Goal: Obtain resource: Obtain resource

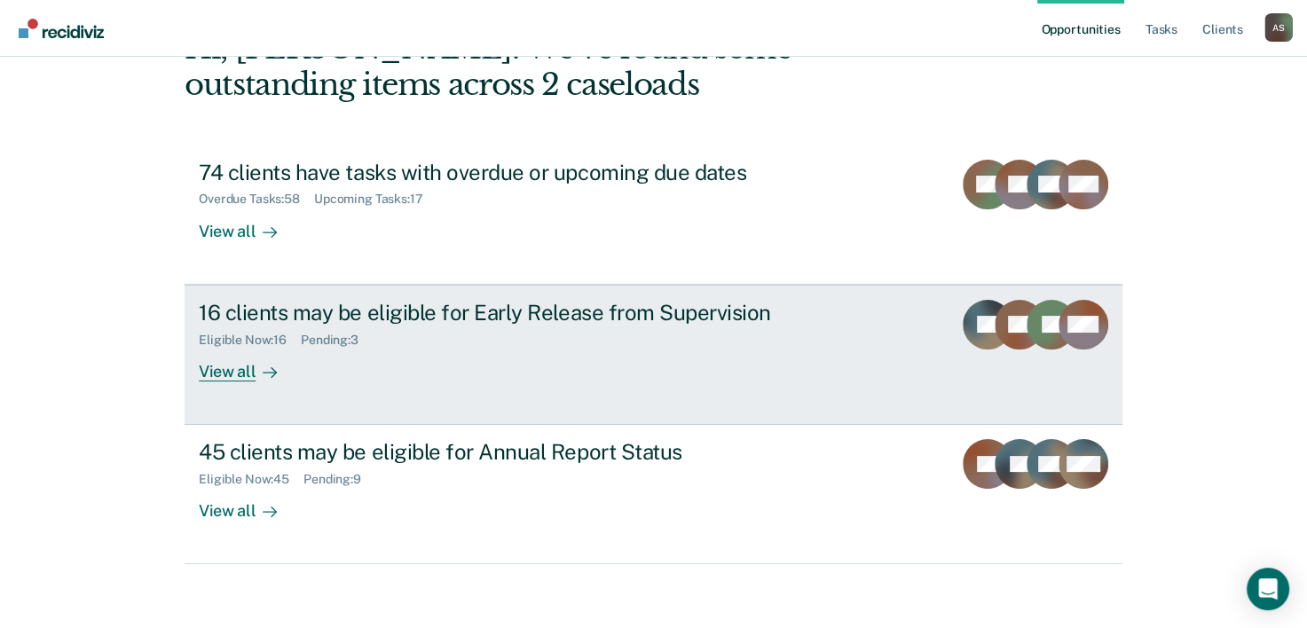
scroll to position [125, 0]
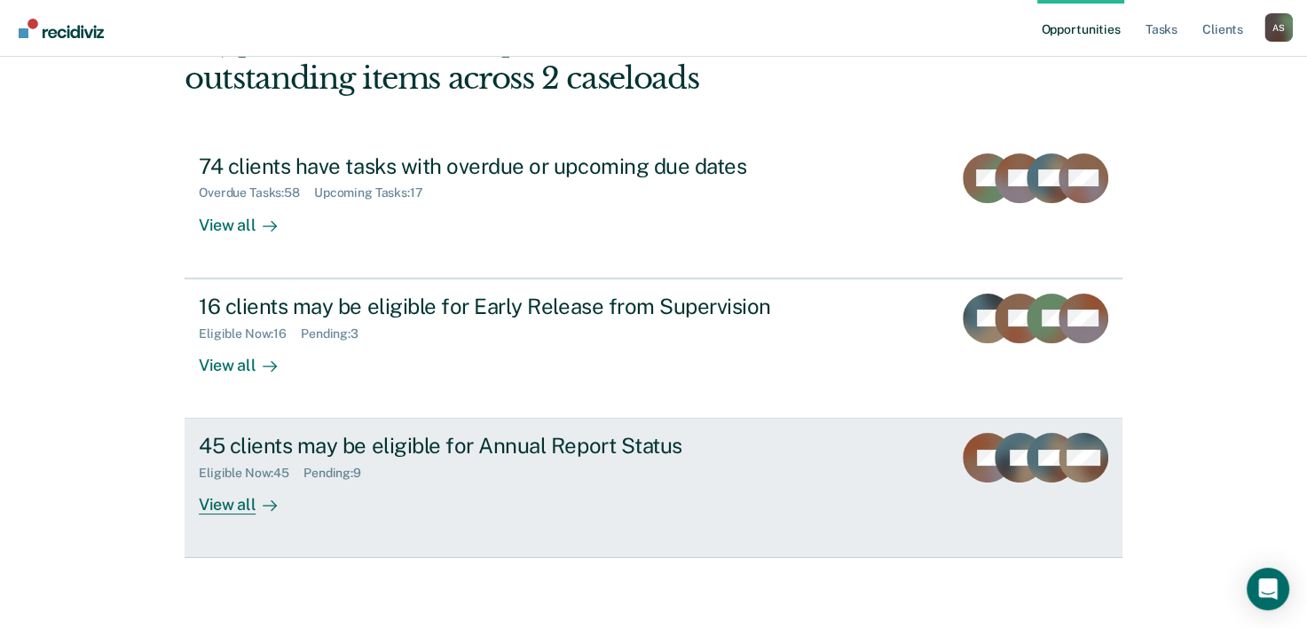
click at [303, 470] on div "Pending : 9" at bounding box center [339, 473] width 72 height 15
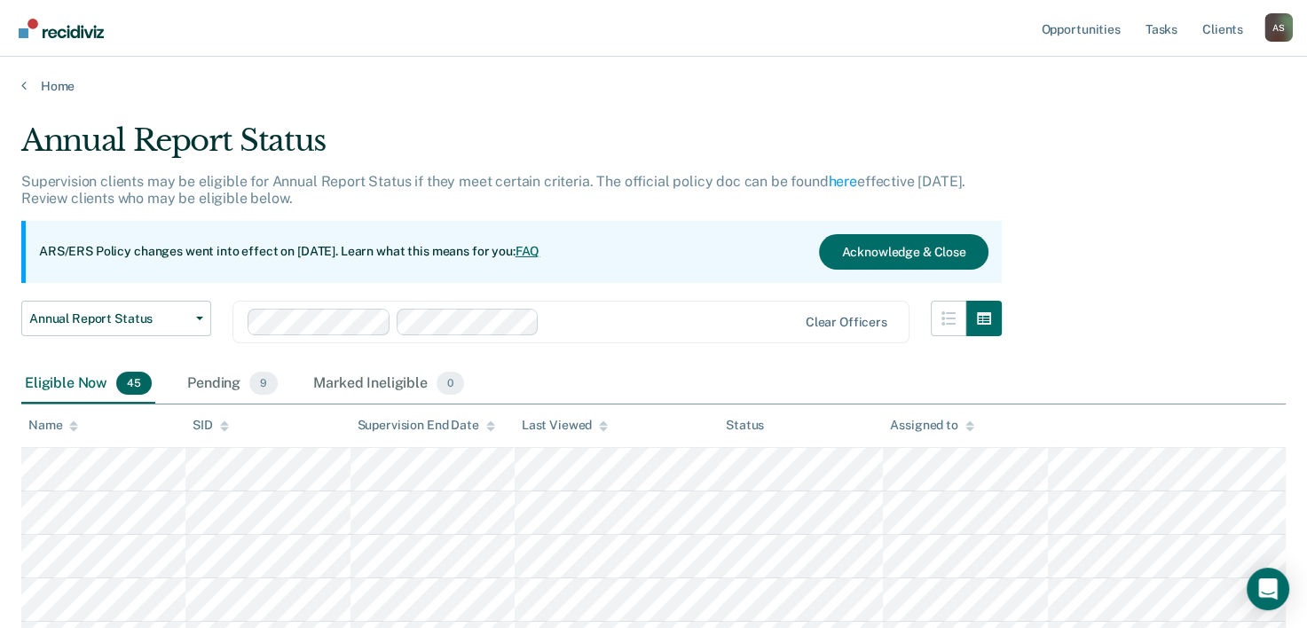
click at [17, 82] on div "Home" at bounding box center [653, 75] width 1307 height 37
click at [27, 85] on link "Home" at bounding box center [653, 86] width 1264 height 16
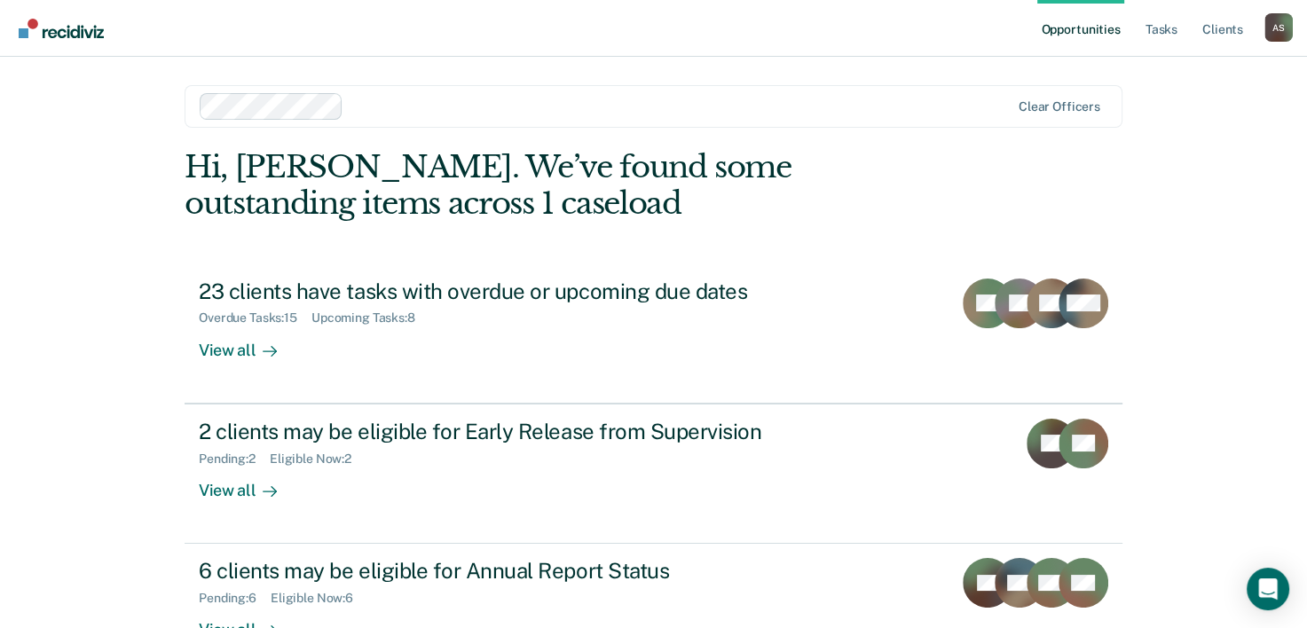
click at [465, 241] on div "Hi, Araceli. We’ve found some outstanding items across 1 caseload 23 clients ha…" at bounding box center [654, 416] width 938 height 534
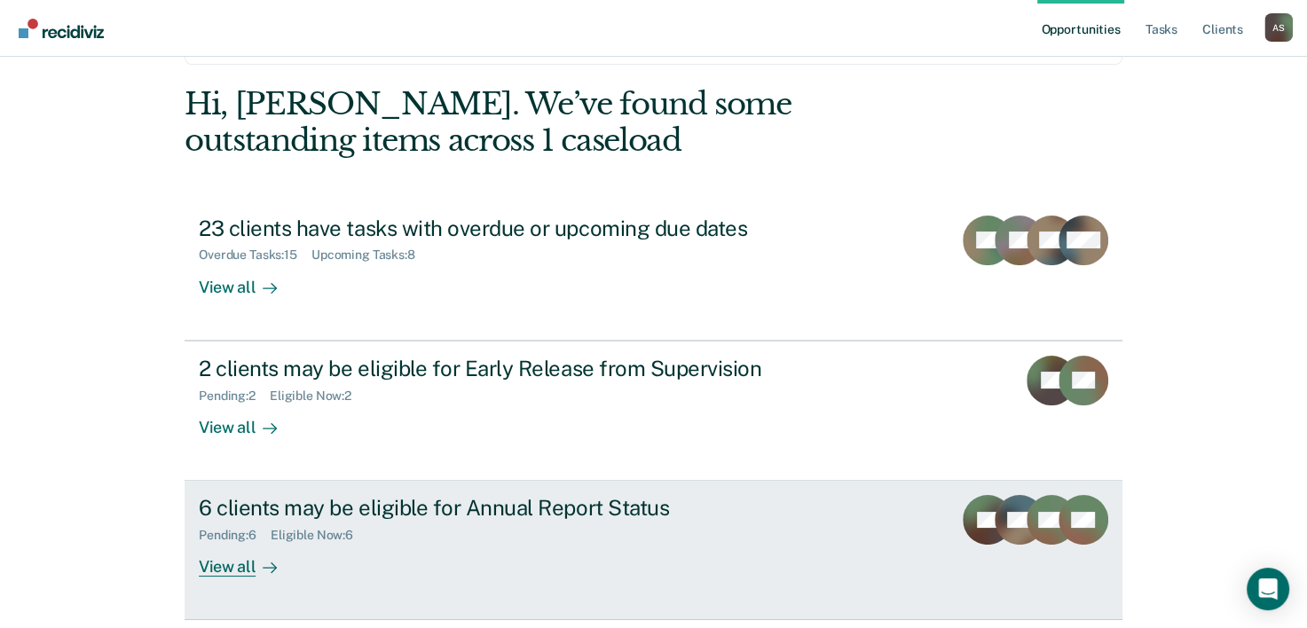
scroll to position [89, 0]
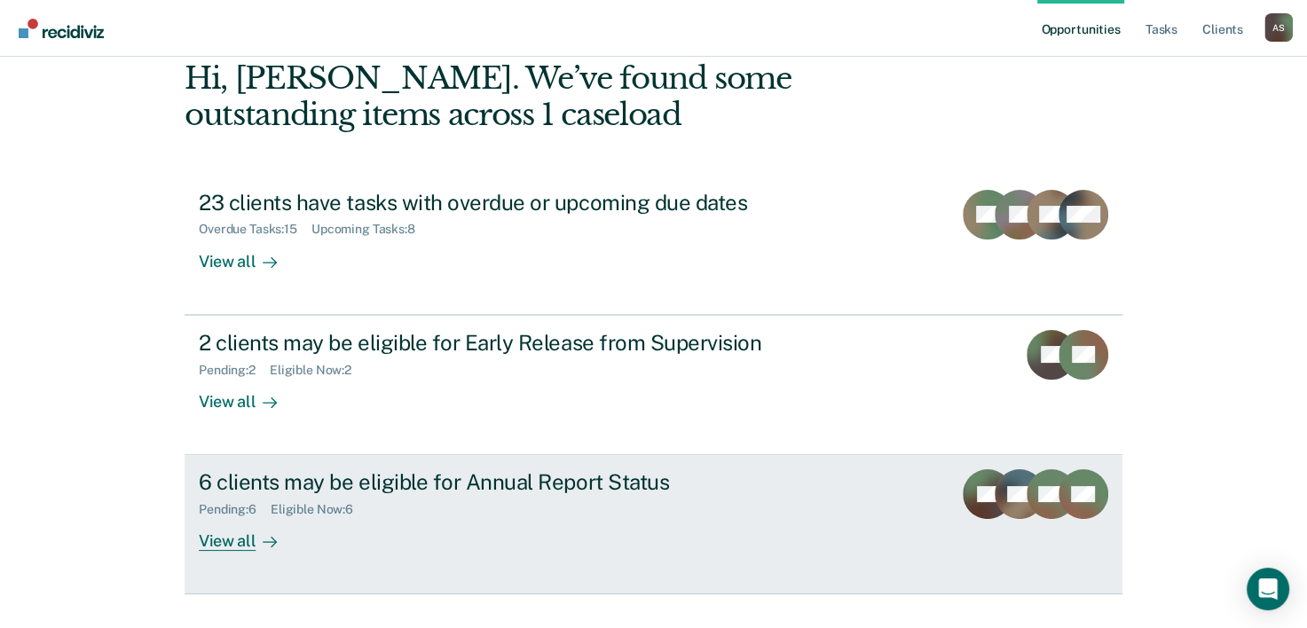
click at [280, 532] on div "View all" at bounding box center [248, 534] width 99 height 35
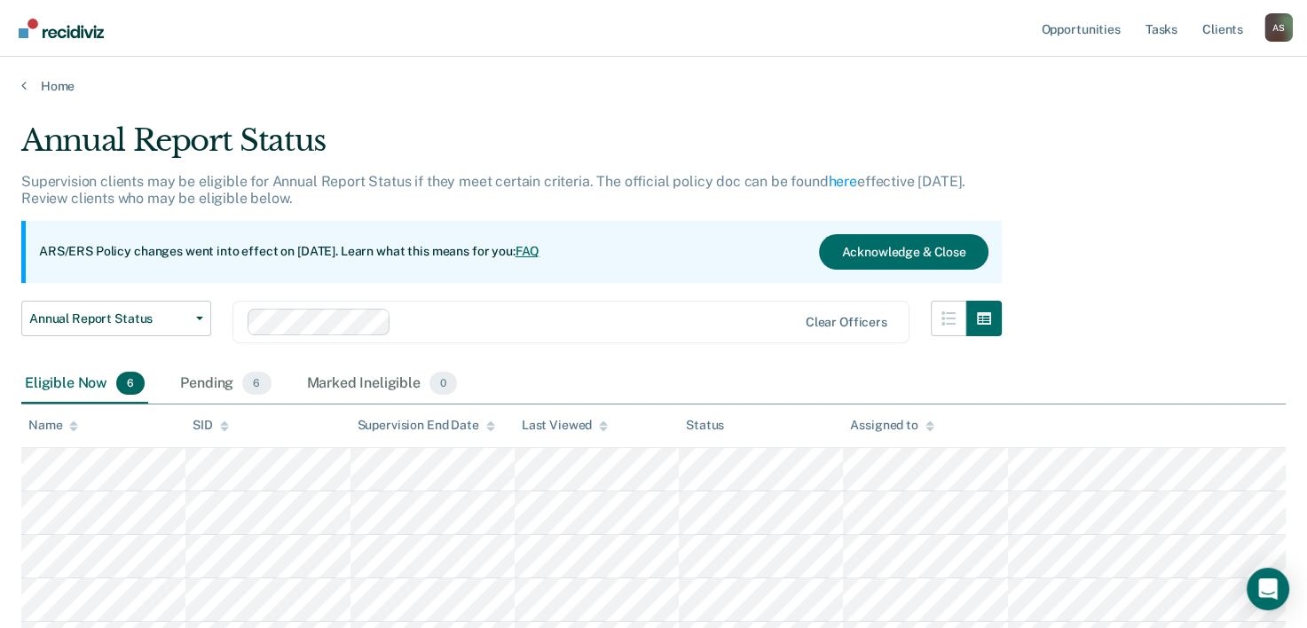
click at [24, 67] on div "Home" at bounding box center [653, 75] width 1307 height 37
click at [21, 85] on icon at bounding box center [23, 85] width 5 height 14
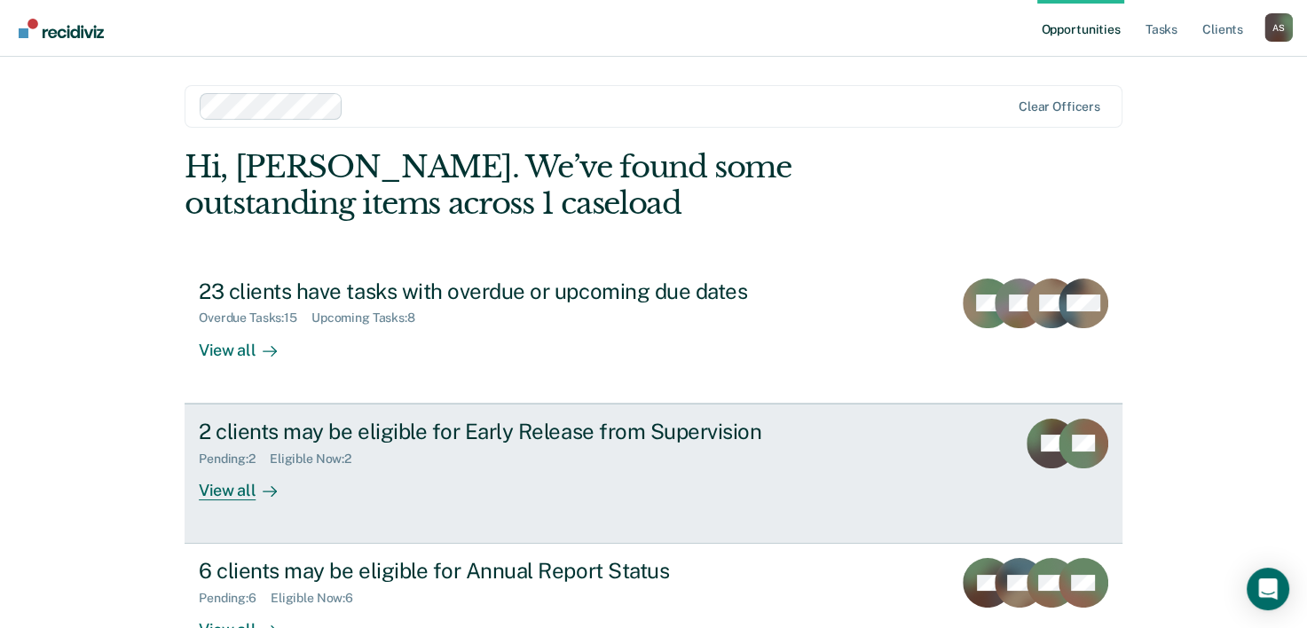
click at [322, 460] on div "Eligible Now : 2" at bounding box center [318, 459] width 96 height 15
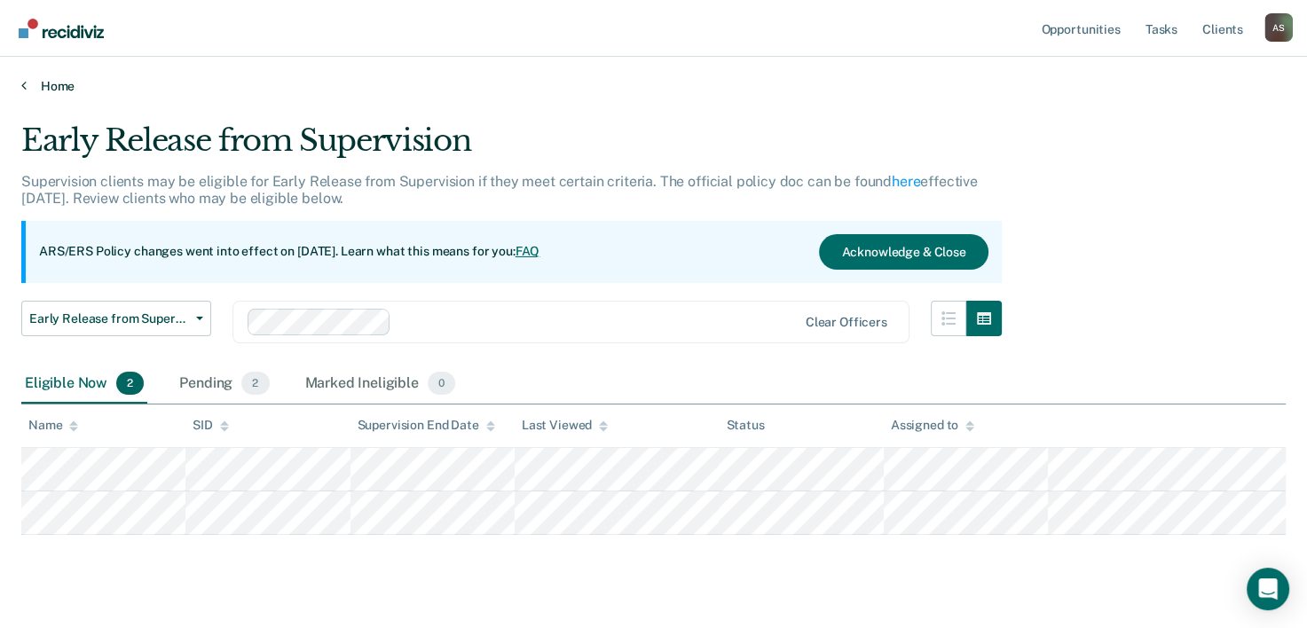
click at [23, 85] on icon at bounding box center [23, 85] width 5 height 14
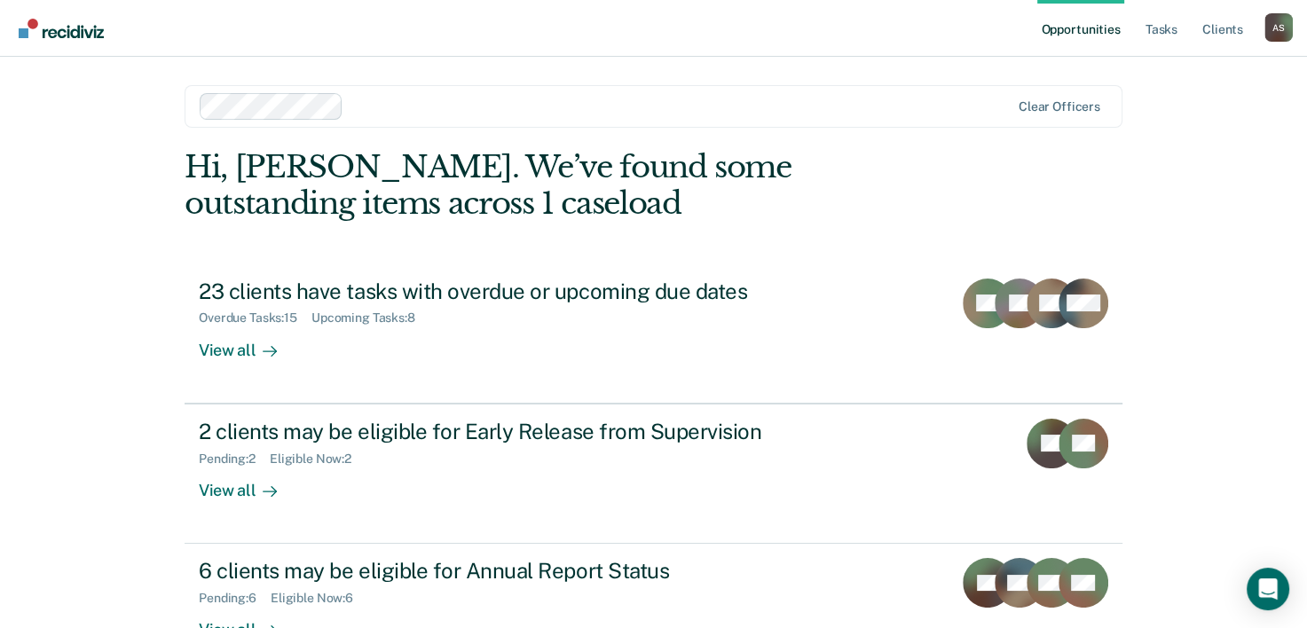
click at [343, 262] on div "Hi, Araceli. We’ve found some outstanding items across 1 caseload 23 clients ha…" at bounding box center [654, 416] width 938 height 534
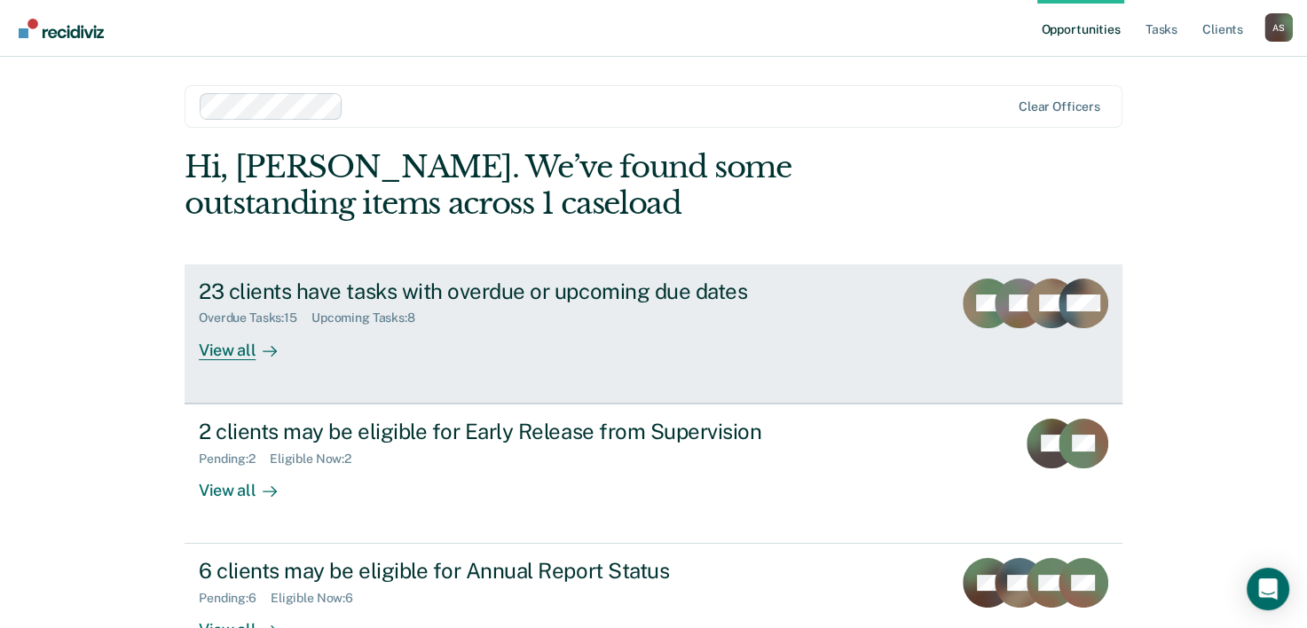
click at [298, 311] on div "Overdue Tasks : 15" at bounding box center [255, 317] width 113 height 15
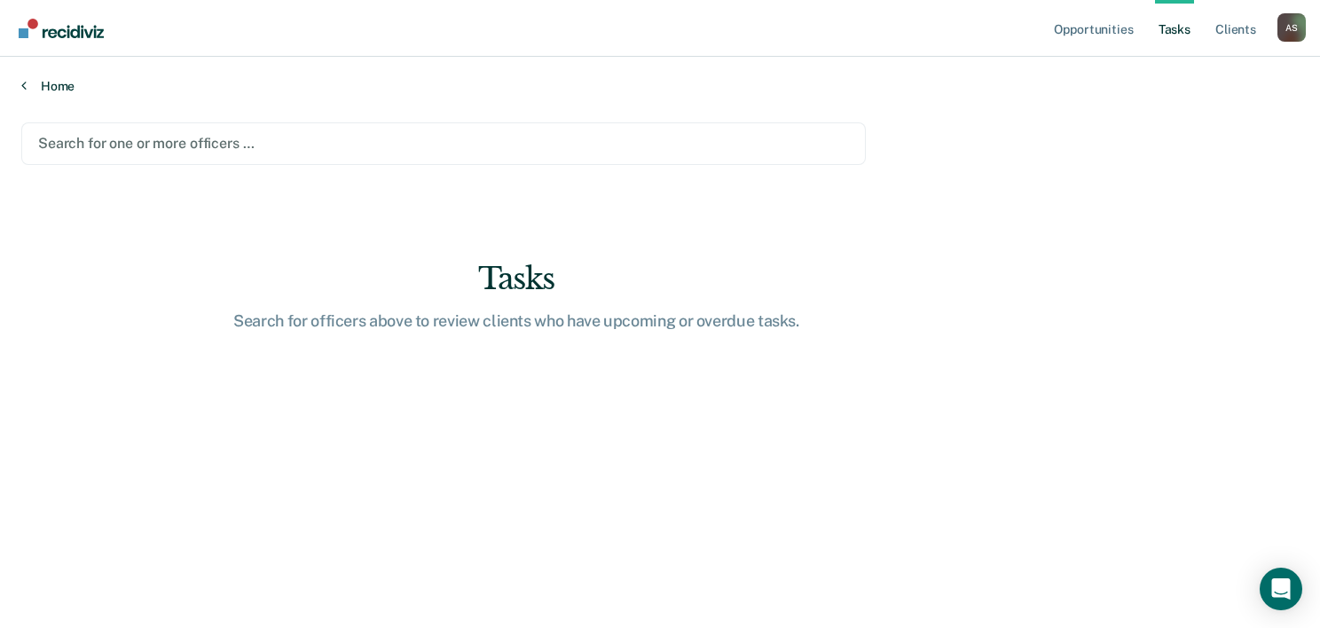
click at [25, 85] on icon at bounding box center [23, 85] width 5 height 14
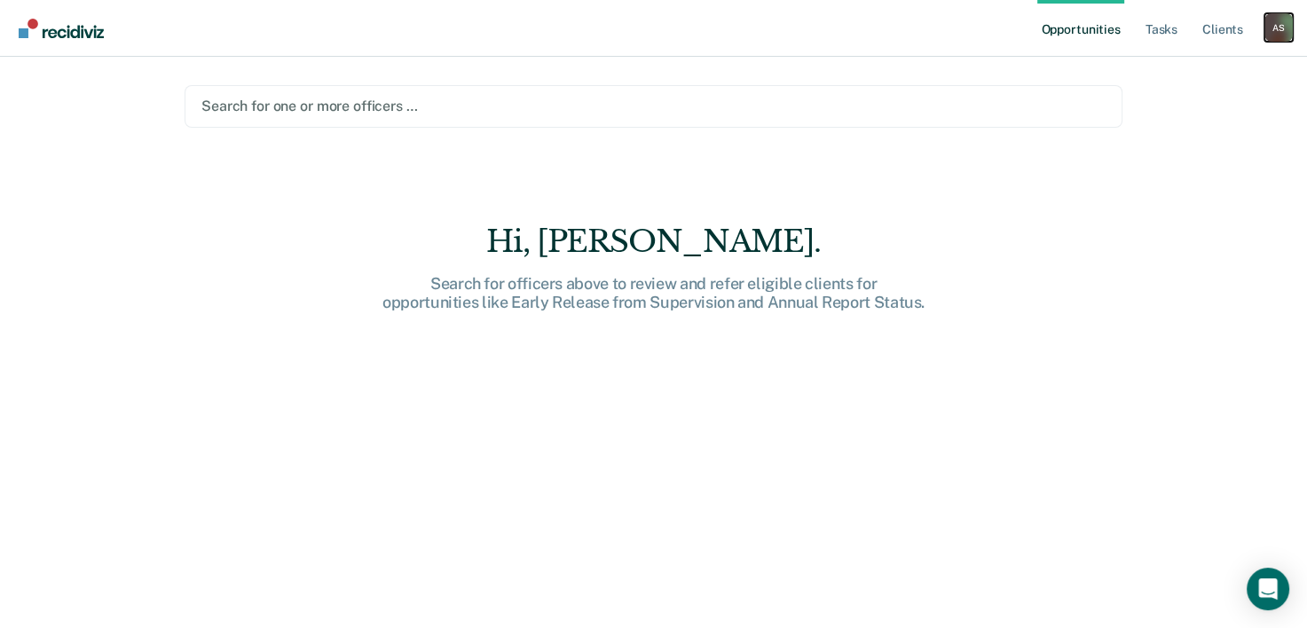
click at [1279, 35] on div "A S" at bounding box center [1278, 27] width 28 height 28
click at [1146, 25] on link "Tasks" at bounding box center [1161, 28] width 39 height 57
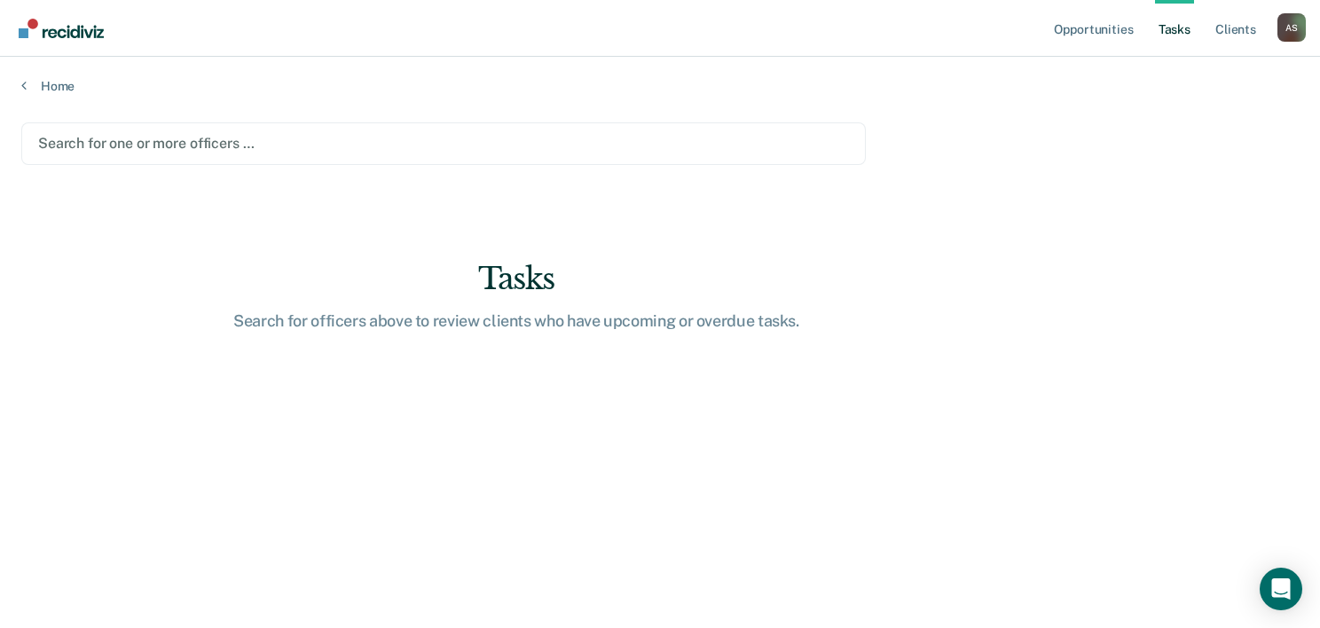
click at [19, 75] on div "Home" at bounding box center [660, 75] width 1320 height 37
click at [25, 82] on icon at bounding box center [23, 85] width 5 height 14
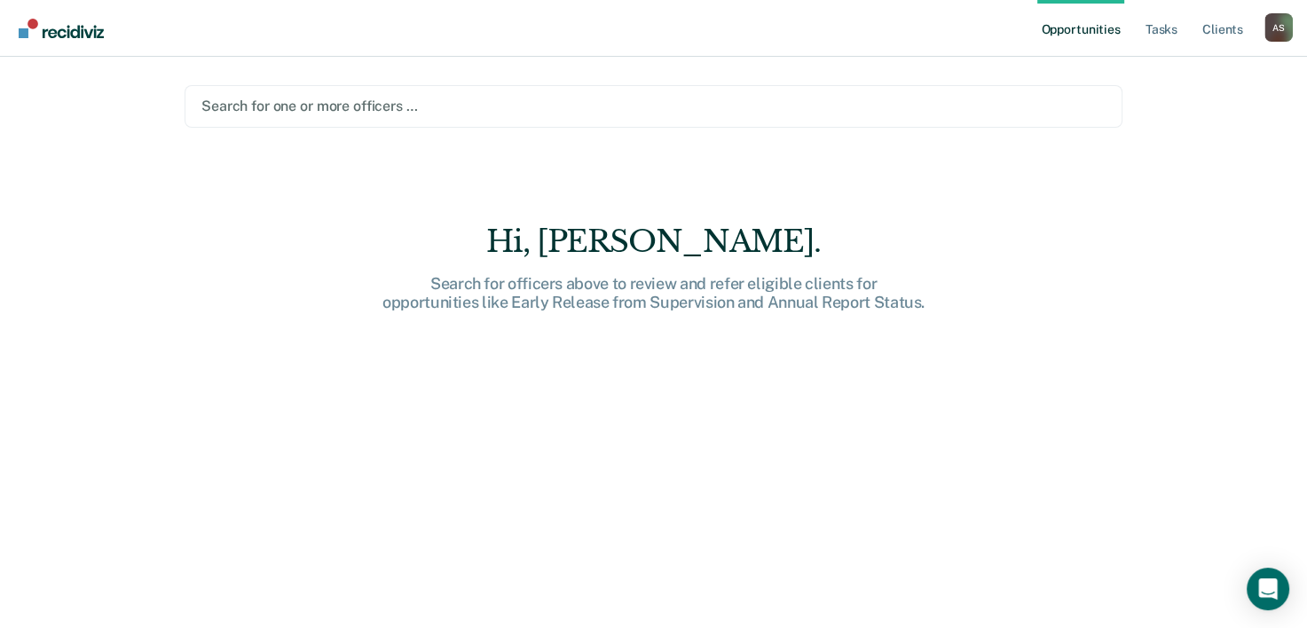
click at [1295, 38] on nav "Opportunities Tasks Client s Araceli Santollo A S Profile How it works Log Out" at bounding box center [653, 28] width 1307 height 57
click at [1288, 38] on div "A S" at bounding box center [1278, 27] width 28 height 28
click at [1172, 115] on link "Log Out" at bounding box center [1206, 116] width 143 height 15
click at [634, 285] on div "Search for officers above to review and refer eligible clients for opportunitie…" at bounding box center [654, 293] width 568 height 38
click at [255, 96] on div at bounding box center [653, 106] width 904 height 20
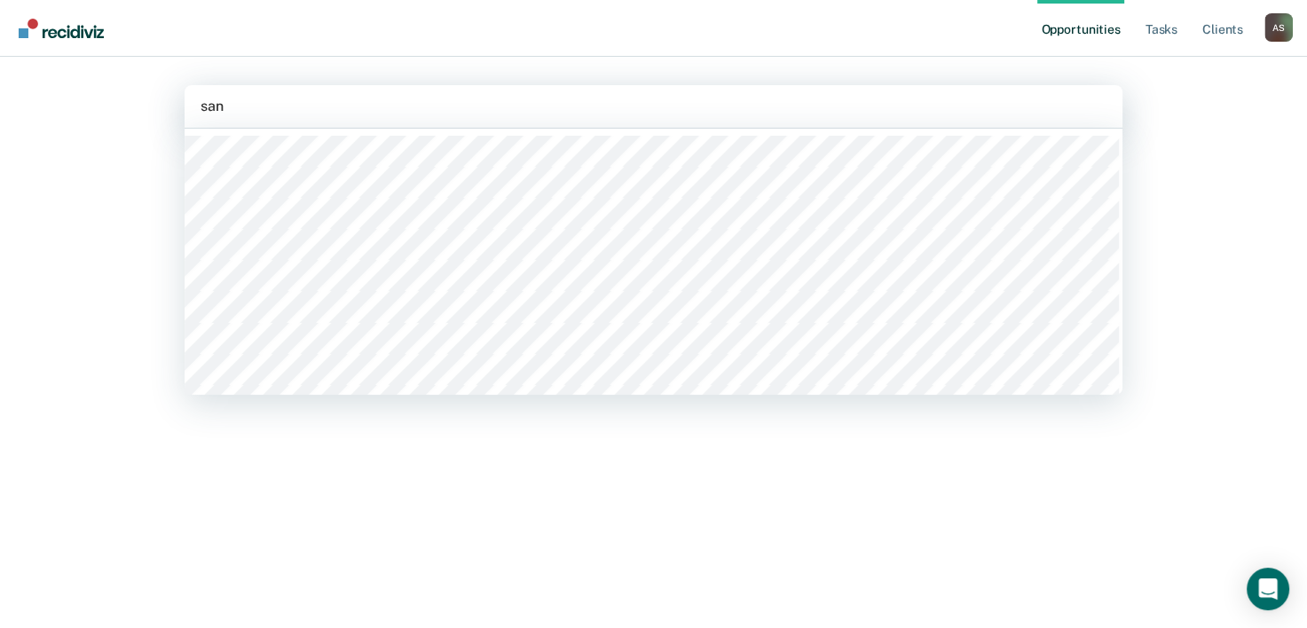
type input "sant"
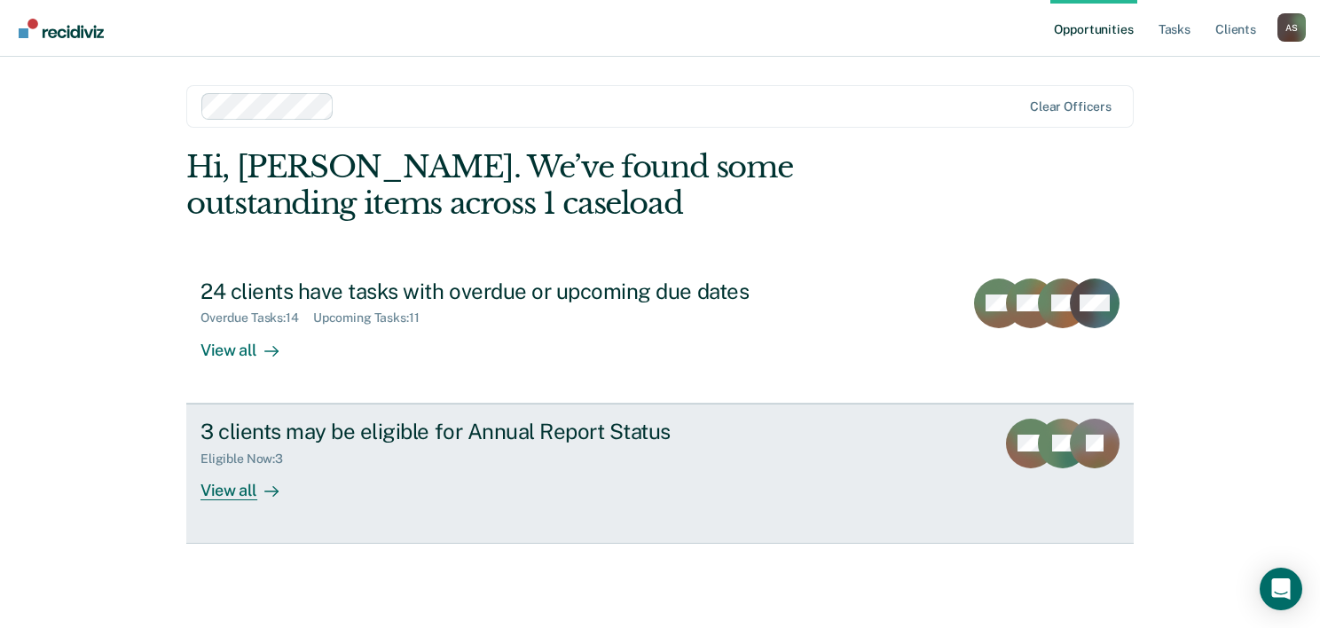
click at [244, 473] on div "View all" at bounding box center [249, 483] width 99 height 35
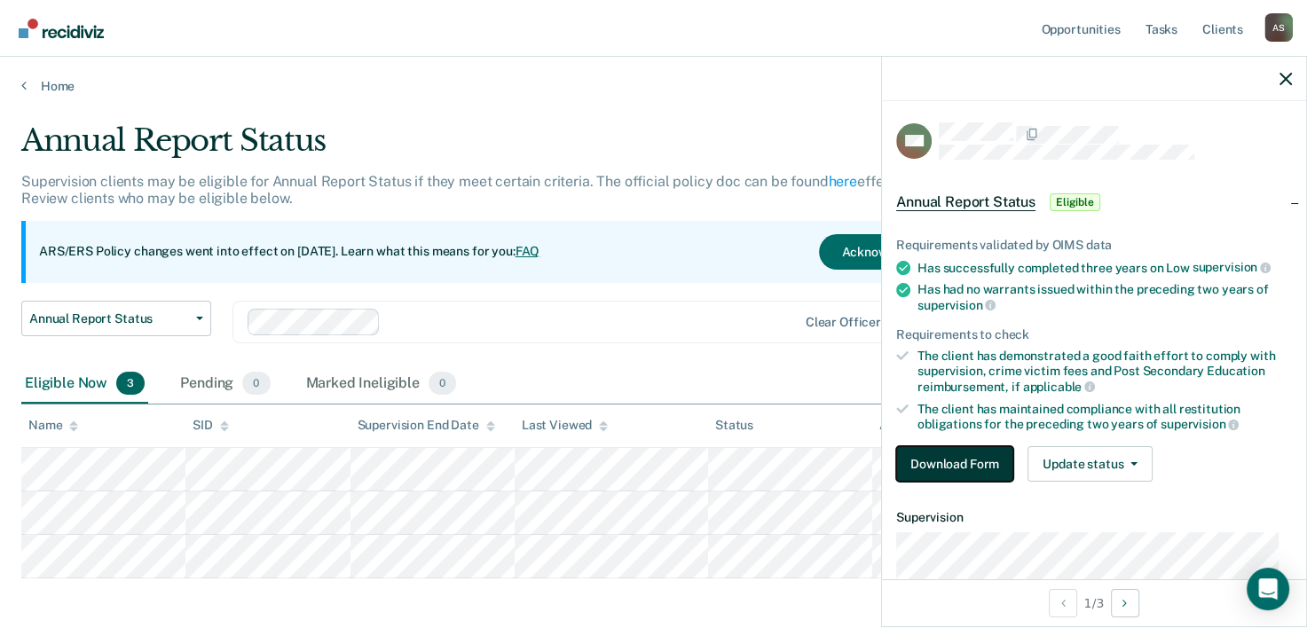
click at [931, 462] on button "Download Form" at bounding box center [954, 463] width 117 height 35
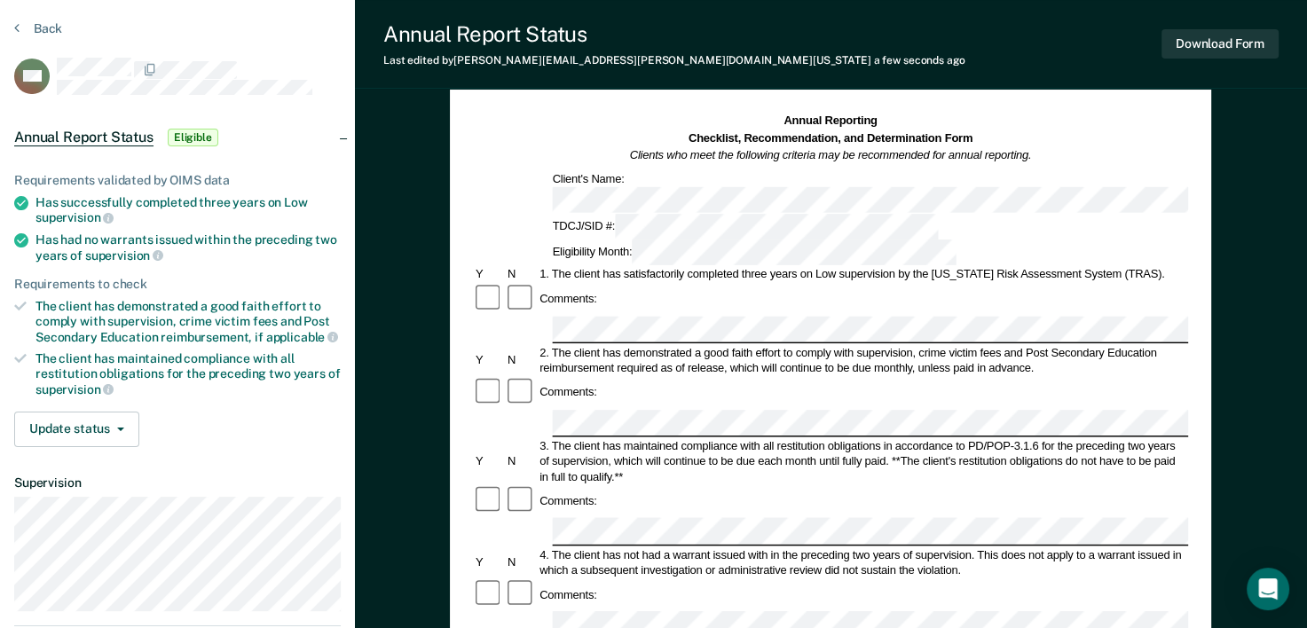
scroll to position [89, 0]
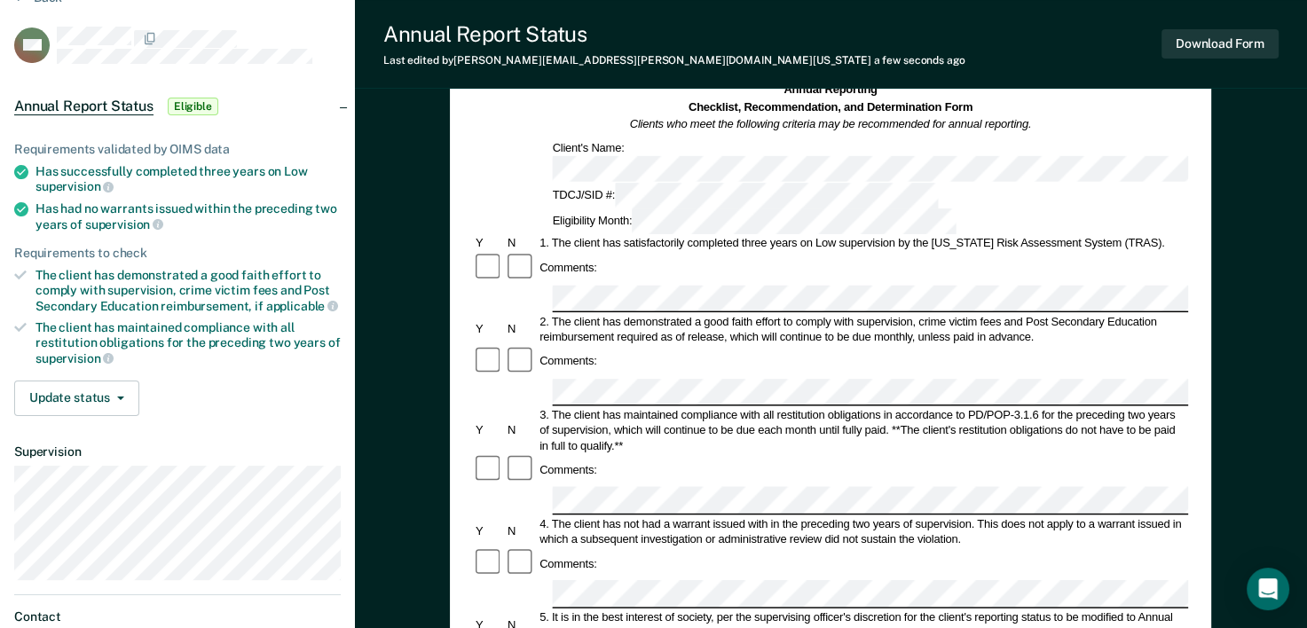
click at [475, 346] on div at bounding box center [489, 362] width 32 height 32
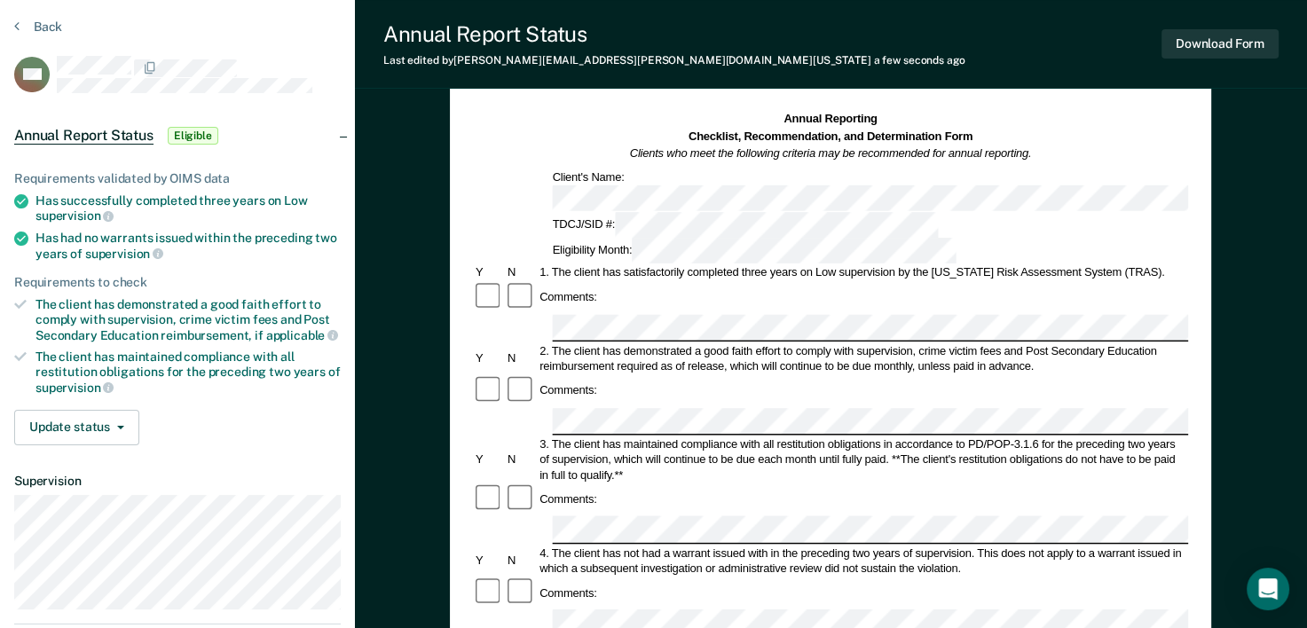
scroll to position [28, 0]
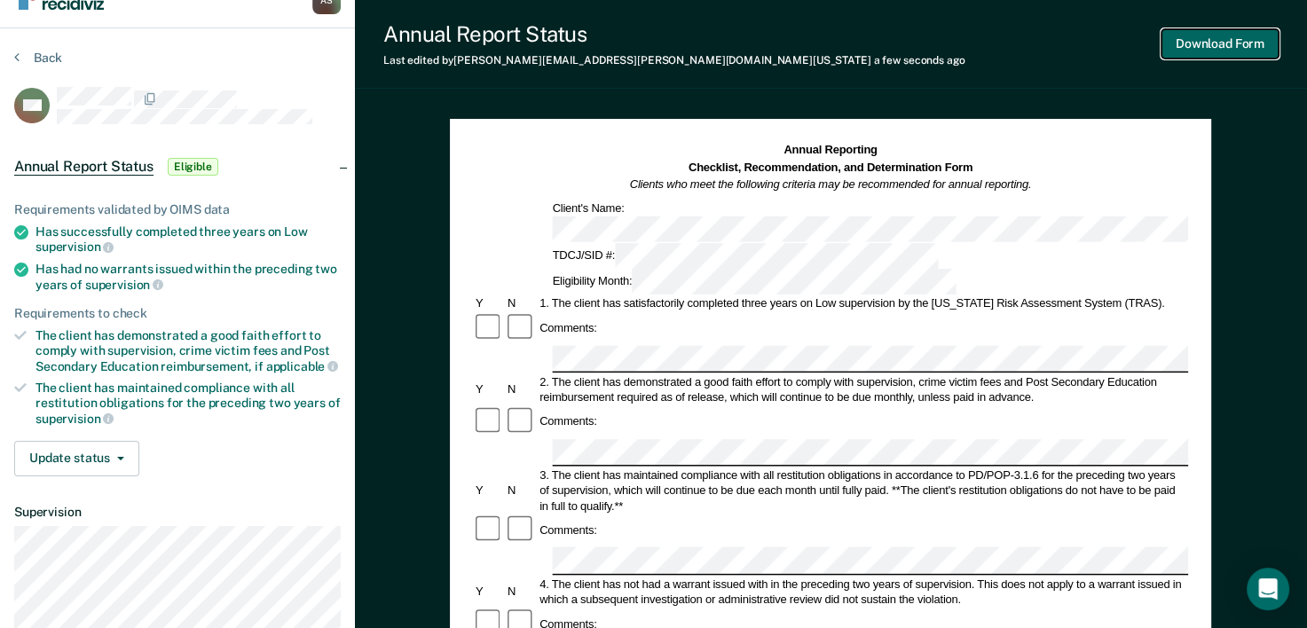
click at [1213, 53] on button "Download Form" at bounding box center [1219, 43] width 117 height 29
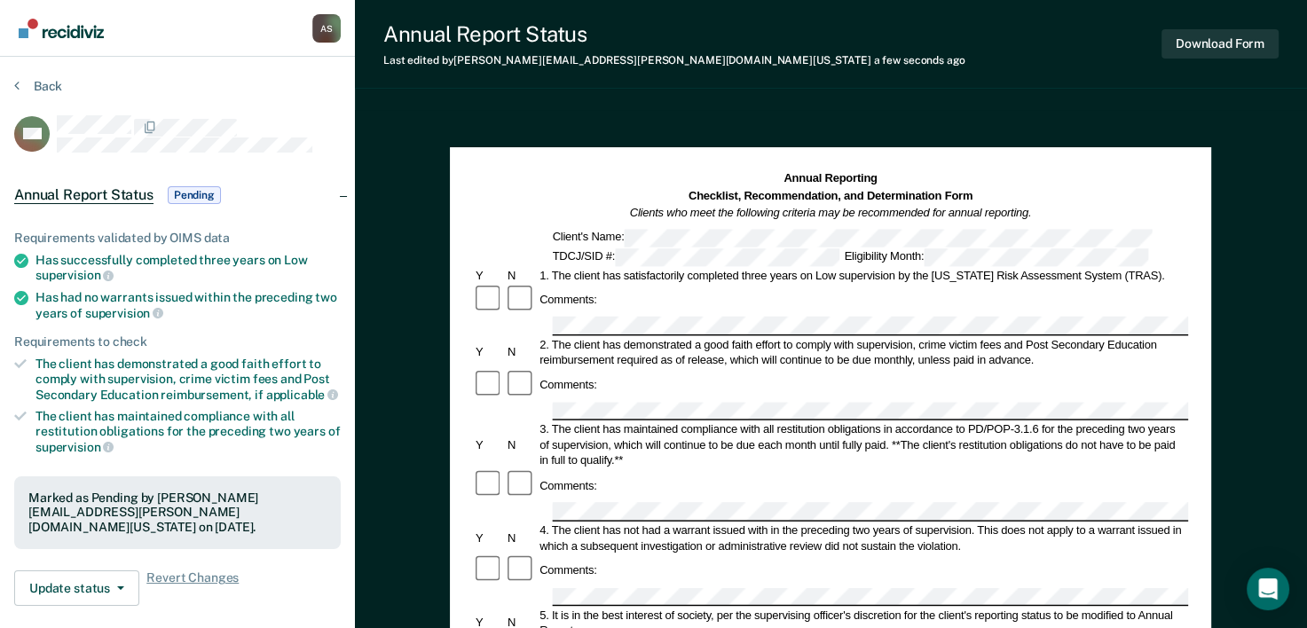
scroll to position [0, 0]
click at [38, 85] on button "Back" at bounding box center [38, 86] width 48 height 16
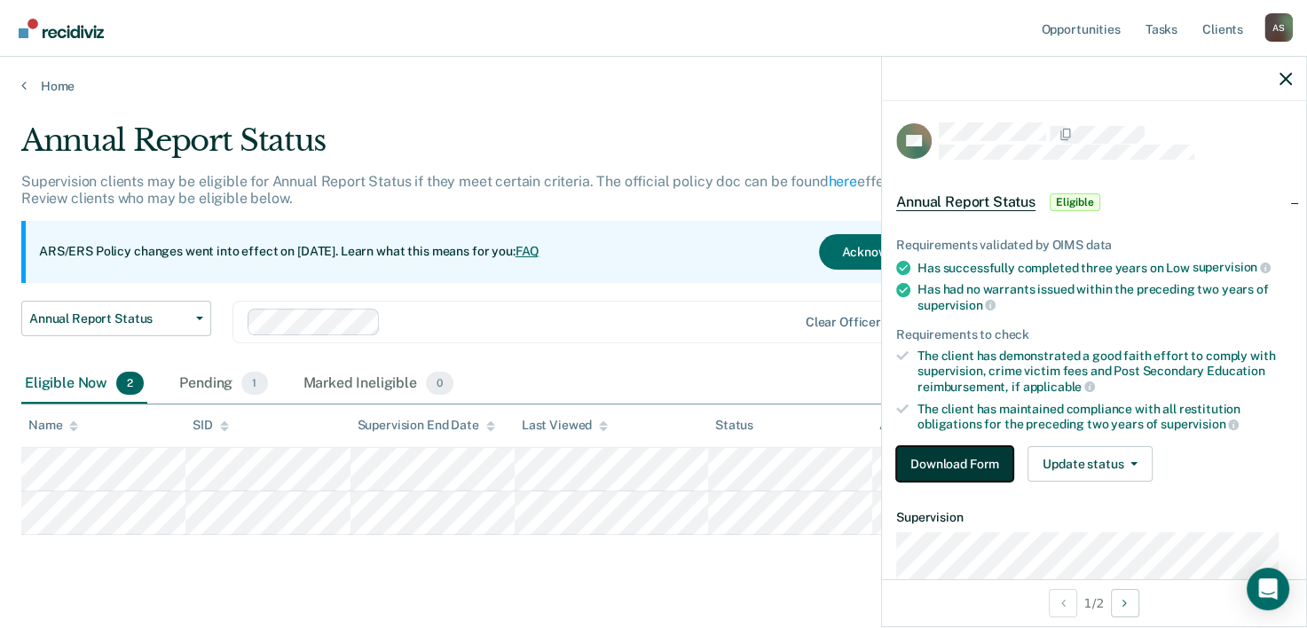
click at [956, 463] on button "Download Form" at bounding box center [954, 463] width 117 height 35
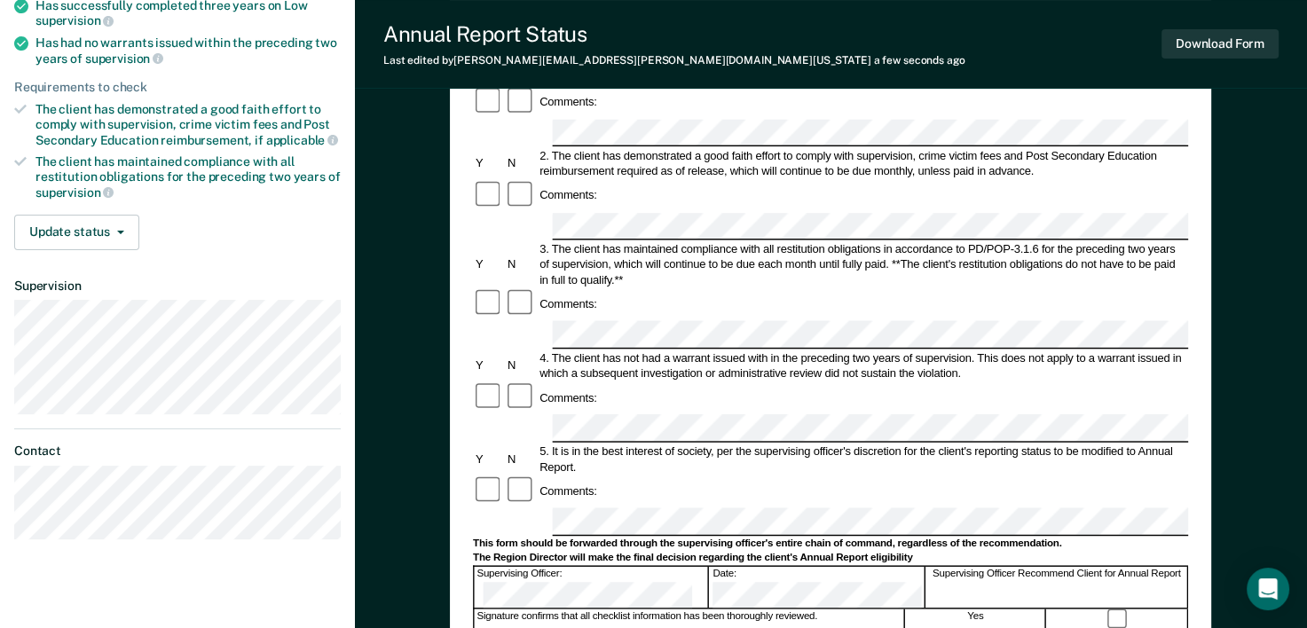
scroll to position [266, 0]
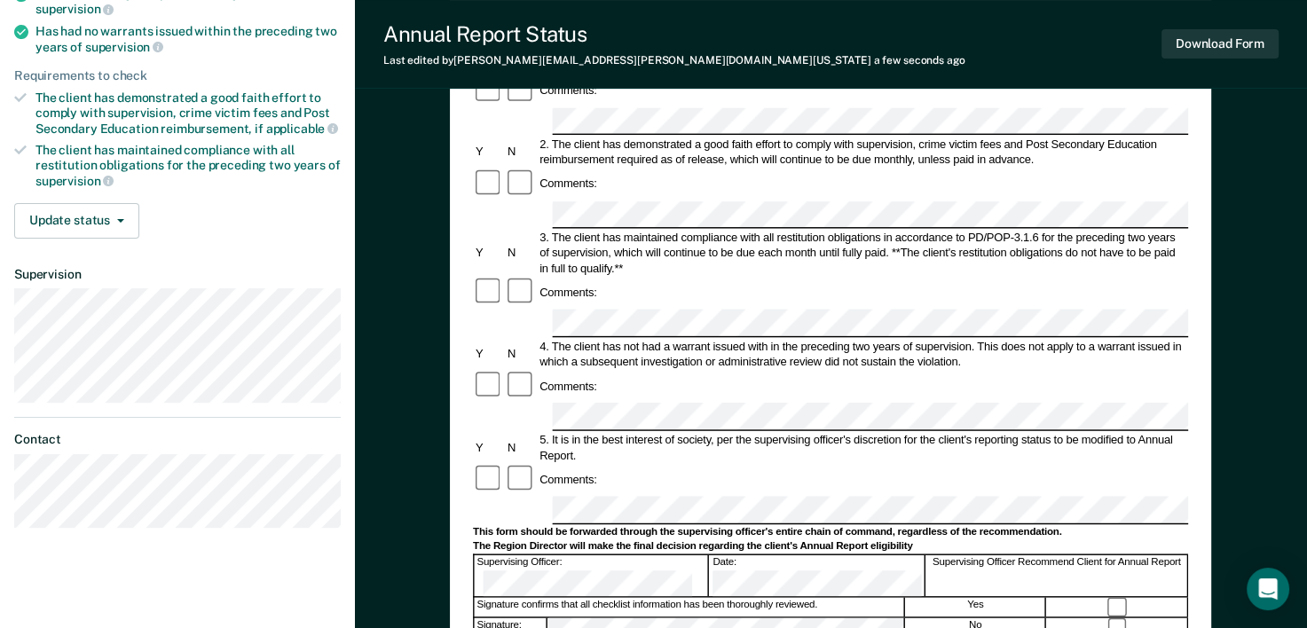
click at [568, 358] on form "Annual Reporting Checklist, Recommendation, and Determination Form Clients who …" at bounding box center [830, 495] width 715 height 1182
click at [1183, 48] on button "Download Form" at bounding box center [1219, 43] width 117 height 29
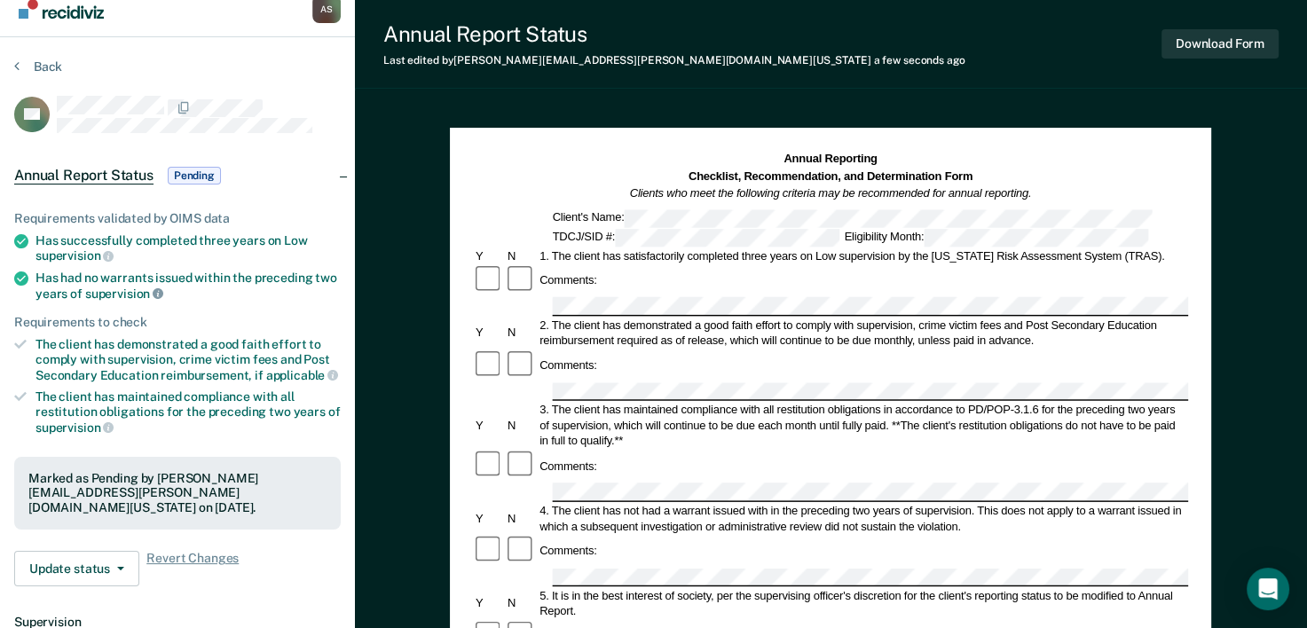
scroll to position [0, 0]
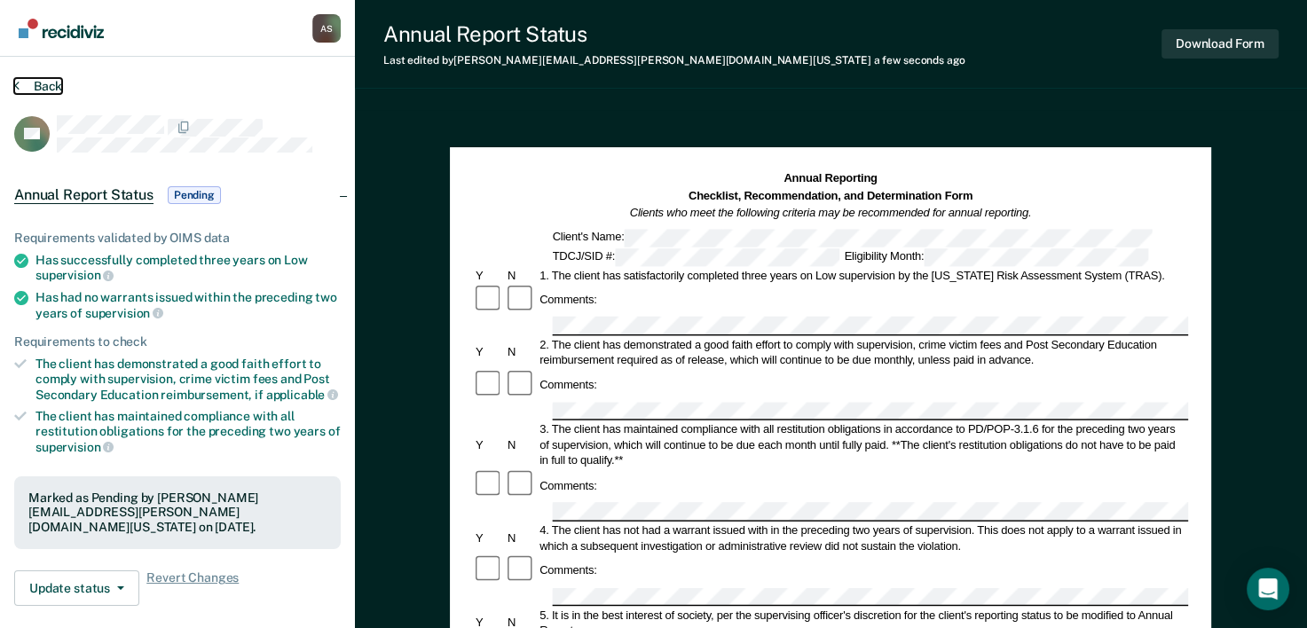
click at [17, 89] on icon at bounding box center [16, 85] width 5 height 14
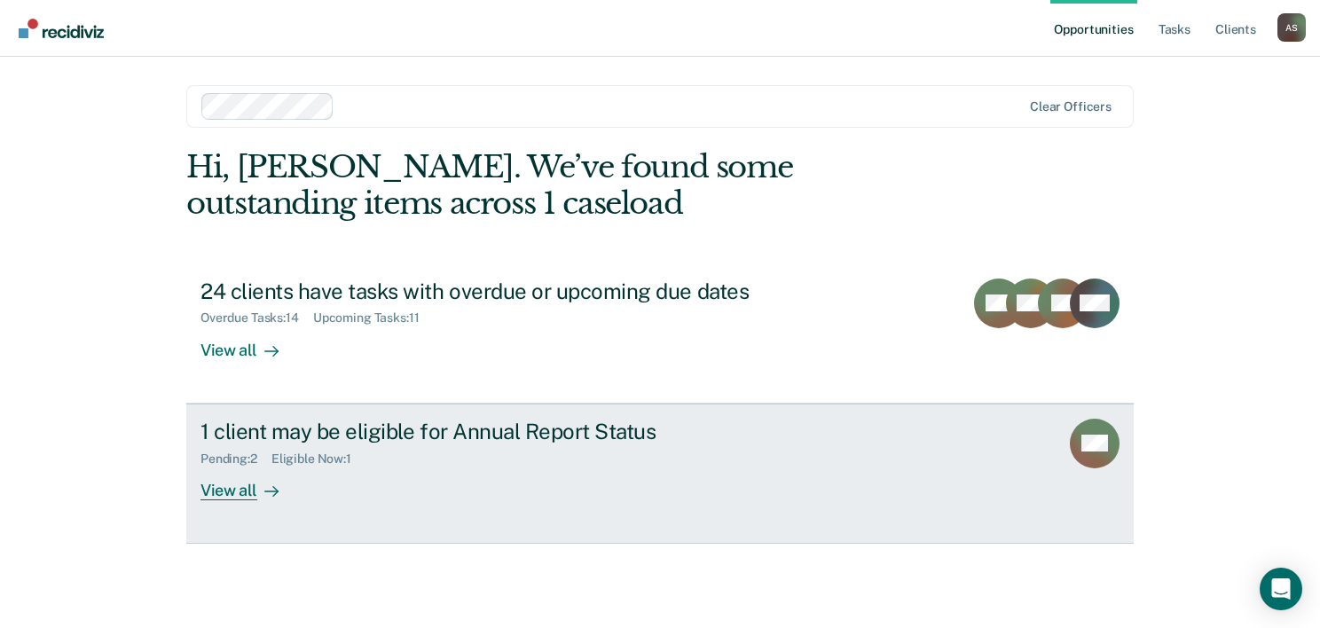
click at [240, 467] on div "View all" at bounding box center [249, 483] width 99 height 35
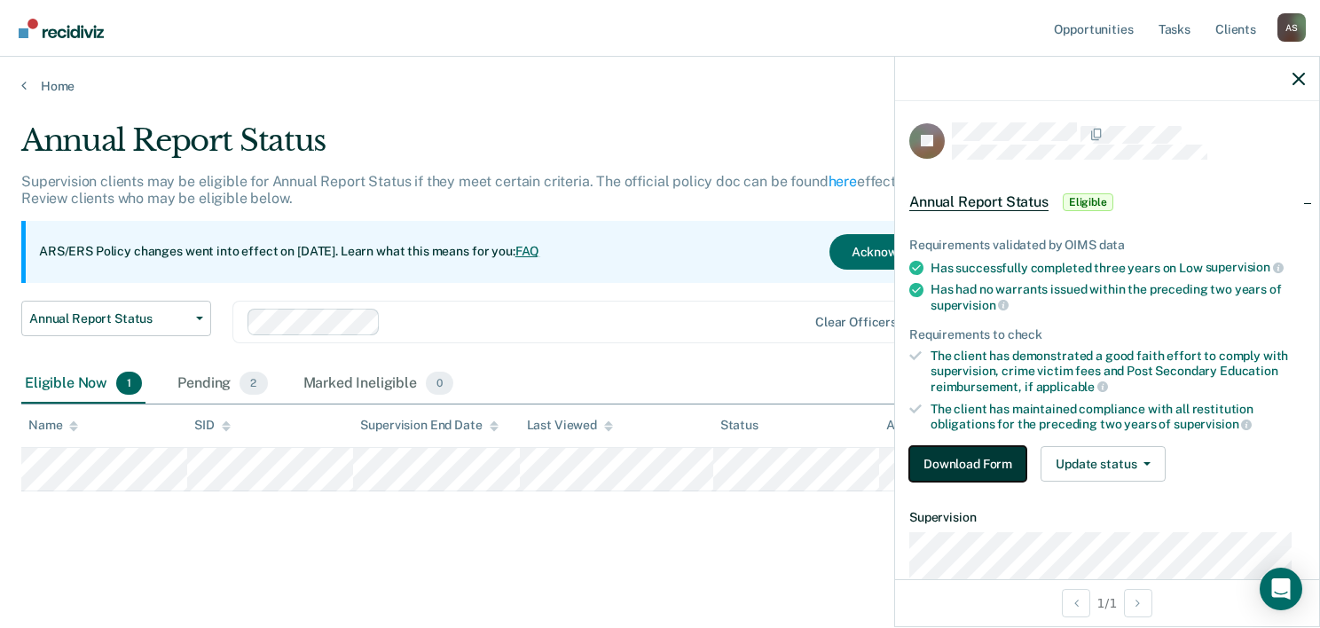
click at [994, 449] on button "Download Form" at bounding box center [967, 463] width 117 height 35
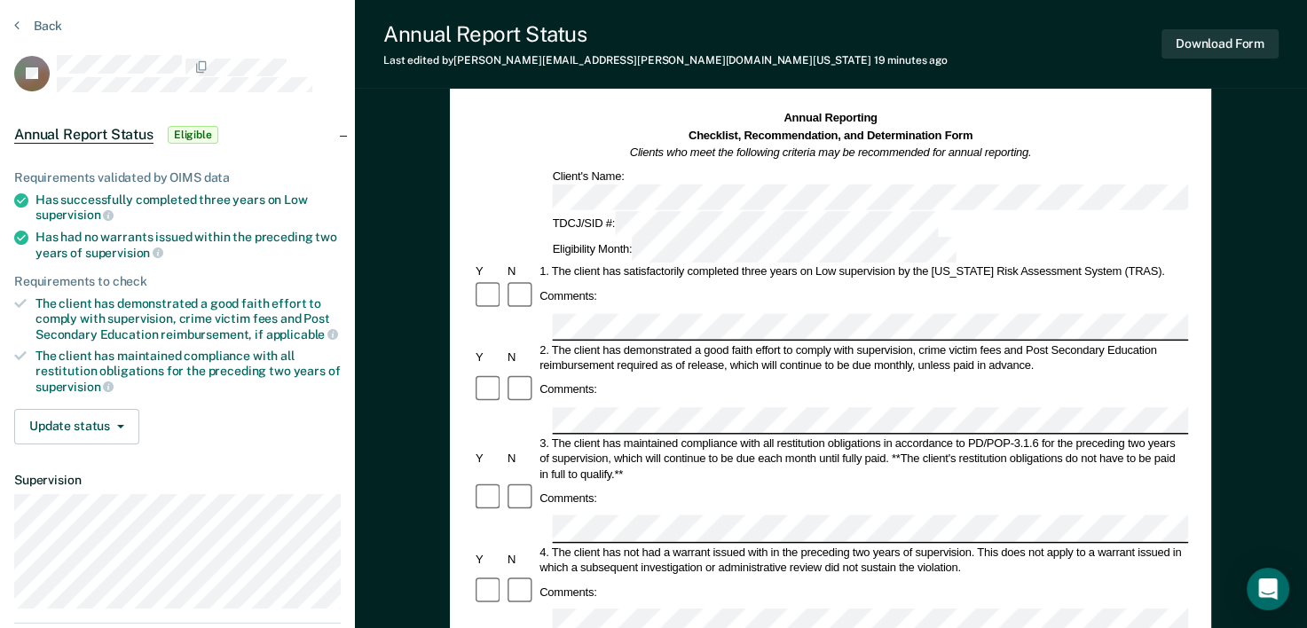
scroll to position [89, 0]
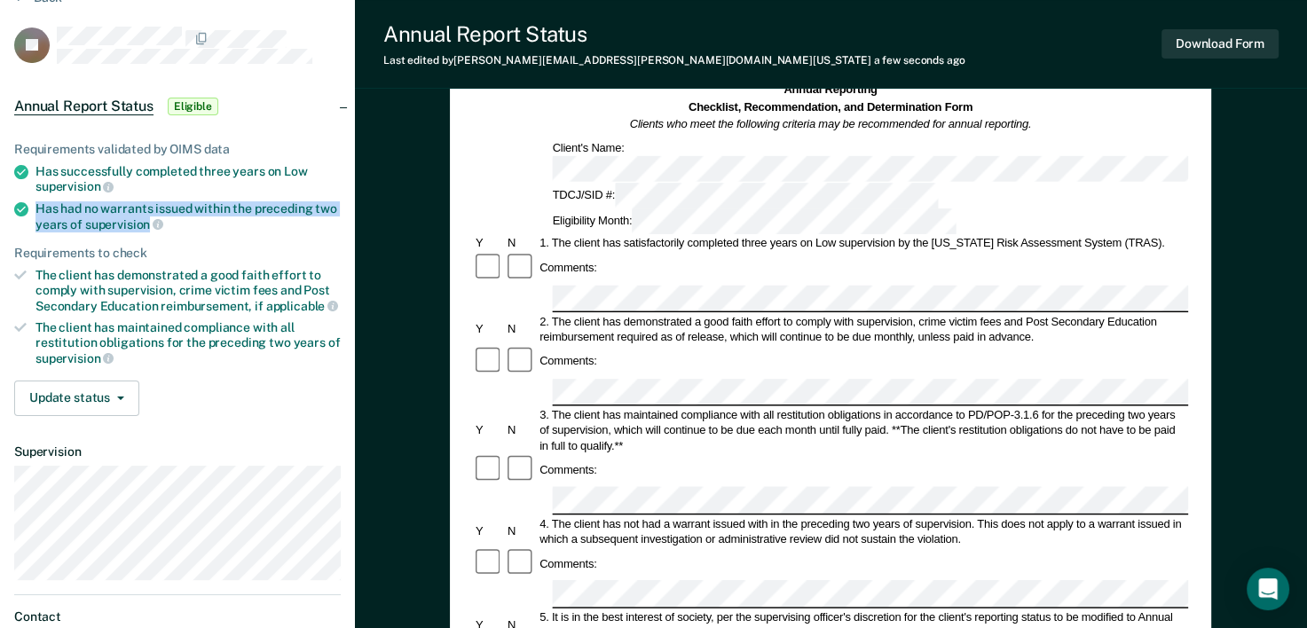
drag, startPoint x: 33, startPoint y: 207, endPoint x: 149, endPoint y: 224, distance: 117.6
click at [149, 224] on li "Has had no warrants issued within the preceding two years of supervision" at bounding box center [177, 216] width 326 height 30
drag, startPoint x: 149, startPoint y: 224, endPoint x: 37, endPoint y: 211, distance: 112.6
click at [37, 211] on div "Has had no warrants issued within the preceding two years of supervision" at bounding box center [187, 216] width 305 height 30
copy div "Has had no warrants issued within the preceding two years of supervision"
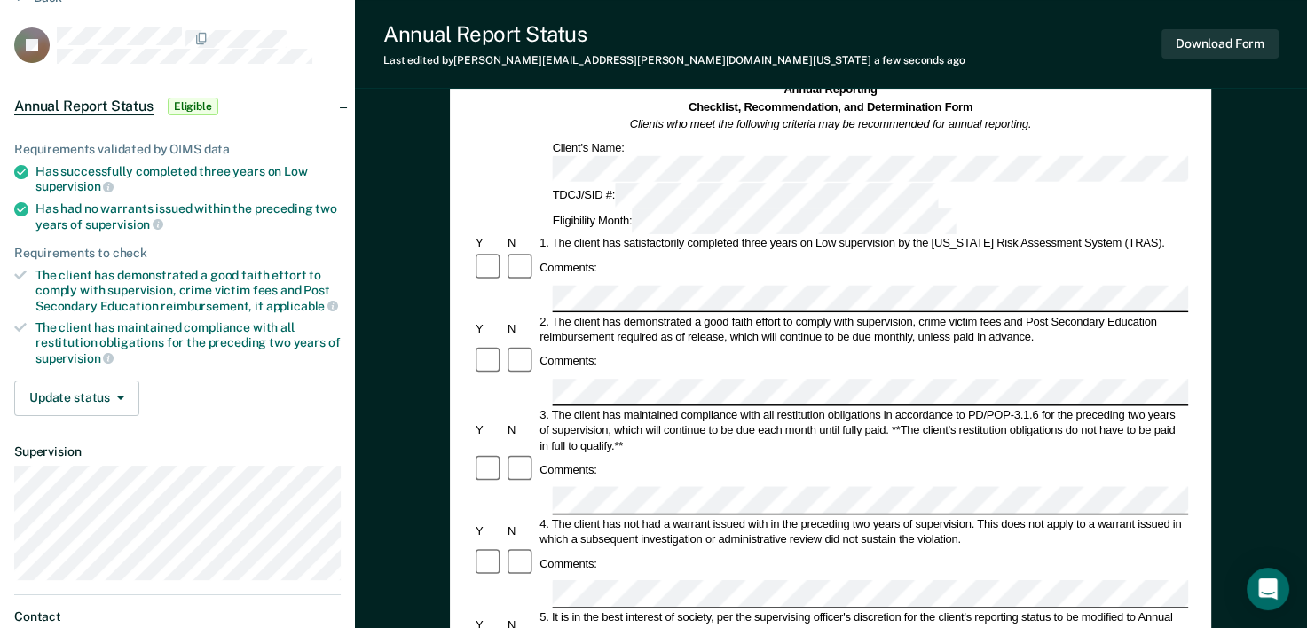
click at [576, 548] on div "Comments:" at bounding box center [830, 564] width 715 height 32
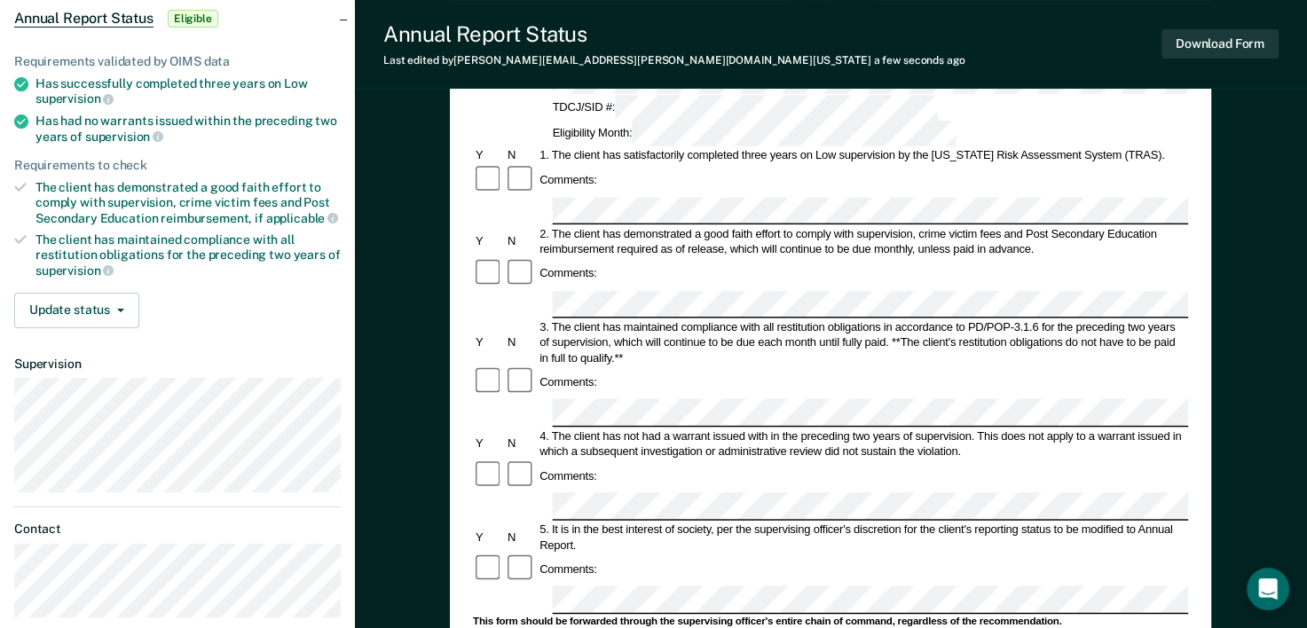
scroll to position [177, 0]
click at [653, 614] on div "This form should be forwarded through the supervising officer's entire chain of…" at bounding box center [830, 620] width 715 height 13
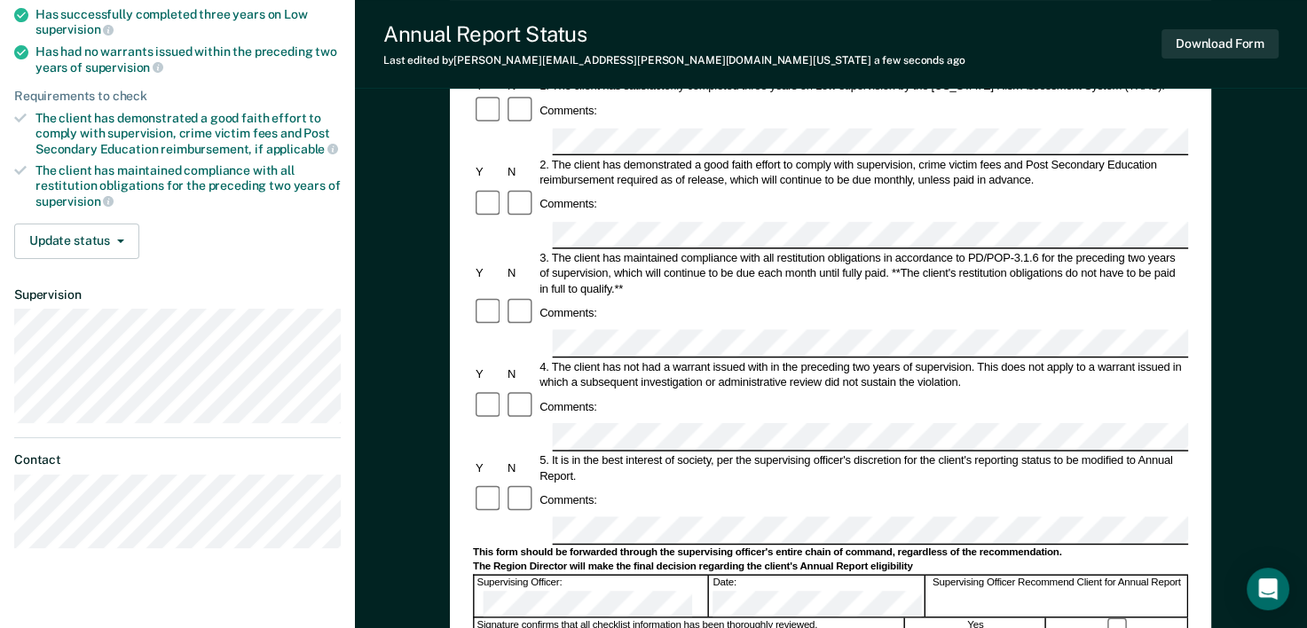
scroll to position [266, 0]
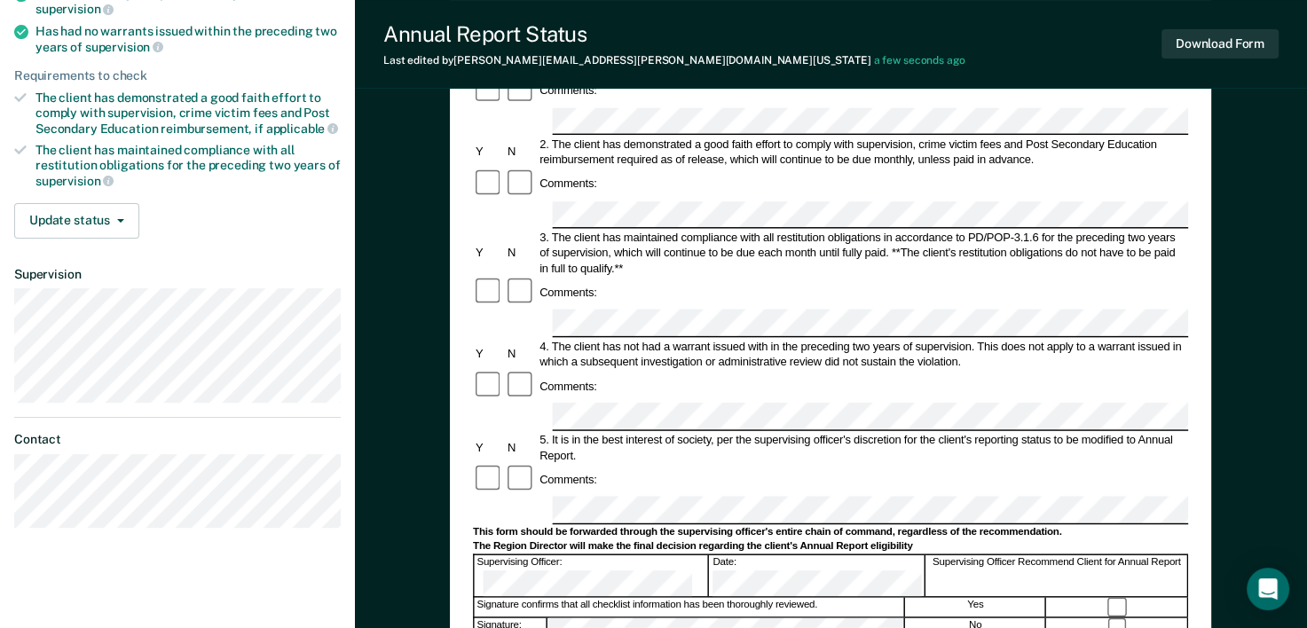
click at [566, 384] on form "Annual Reporting Checklist, Recommendation, and Determination Form Clients who …" at bounding box center [830, 495] width 715 height 1182
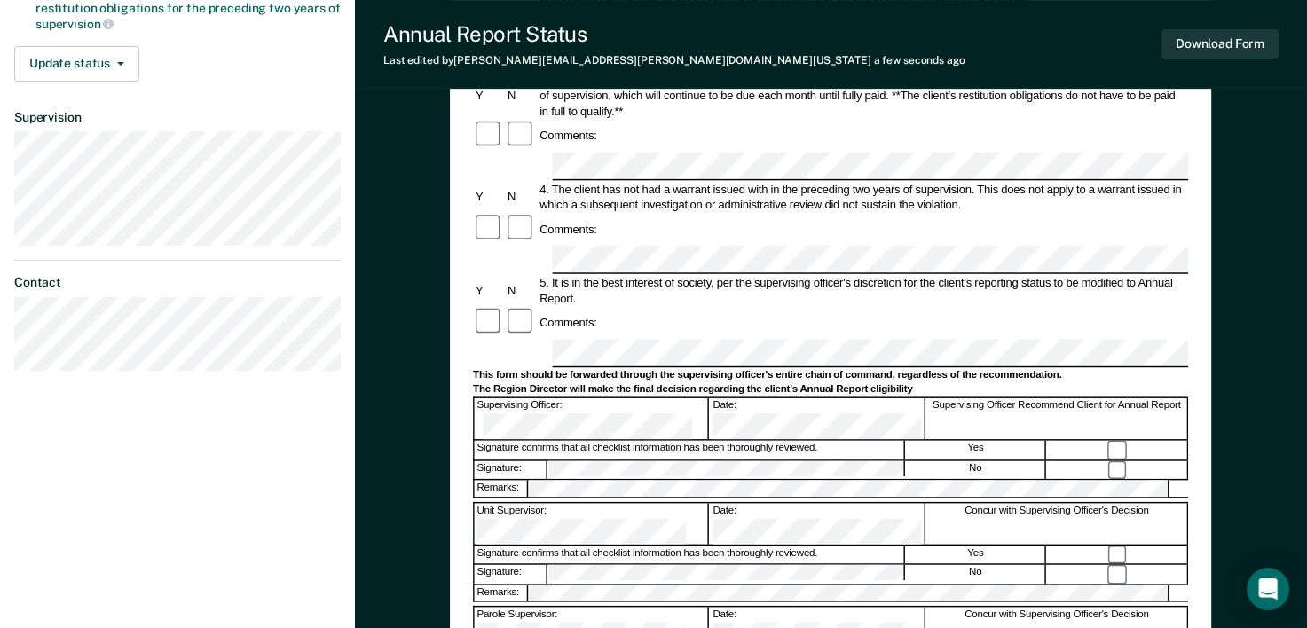
scroll to position [532, 0]
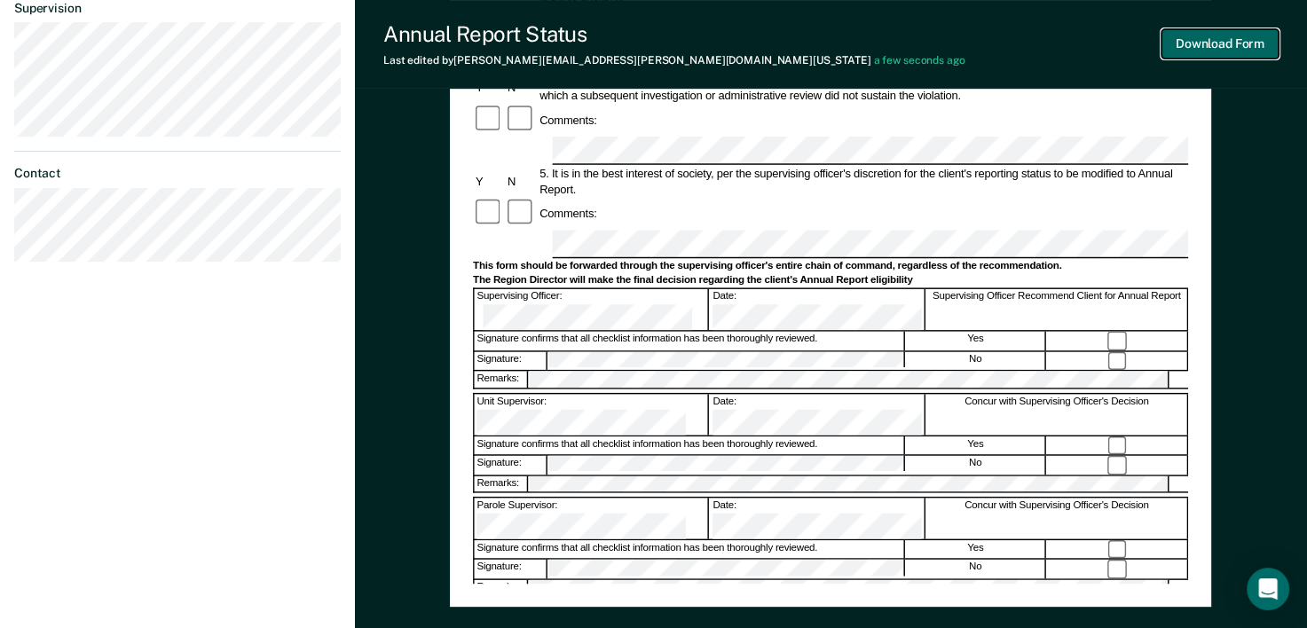
click at [1226, 52] on button "Download Form" at bounding box center [1219, 43] width 117 height 29
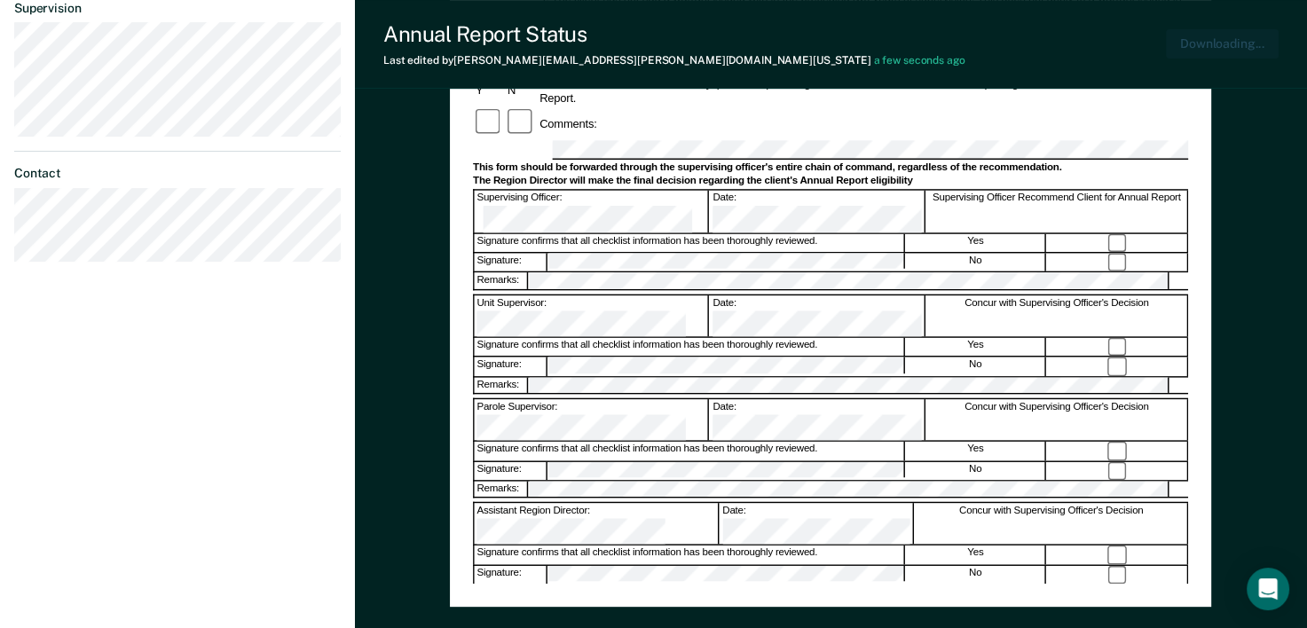
scroll to position [633, 0]
